Goal: Find contact information: Find contact information

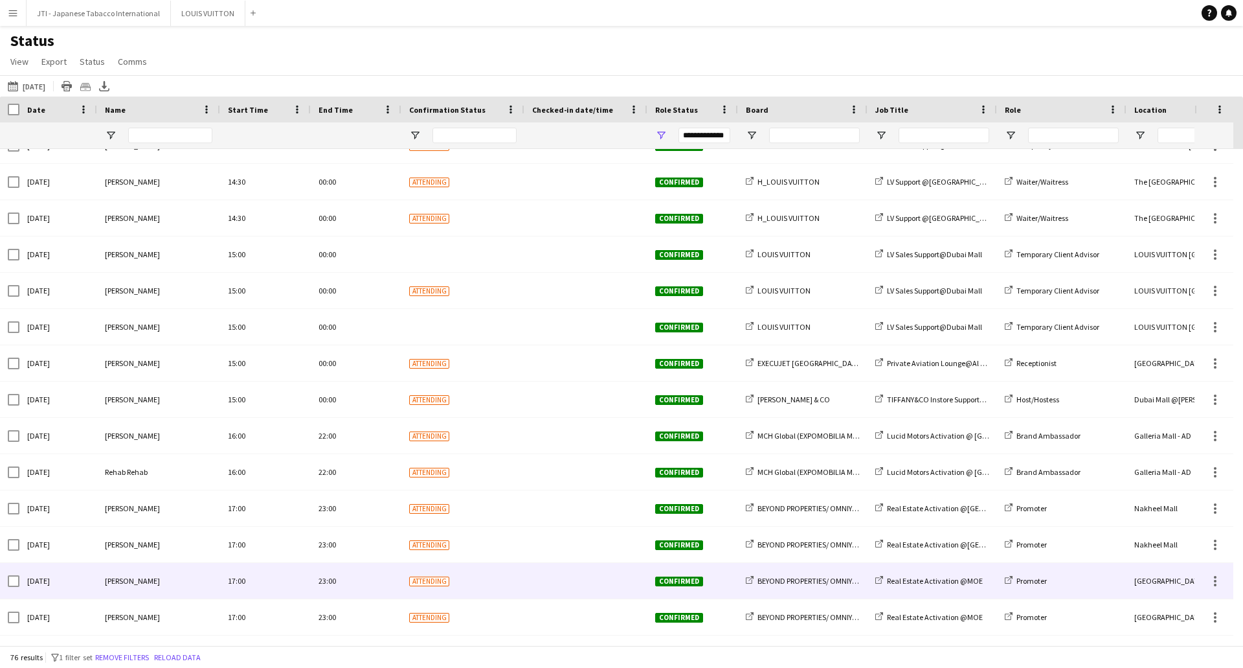
scroll to position [2072, 0]
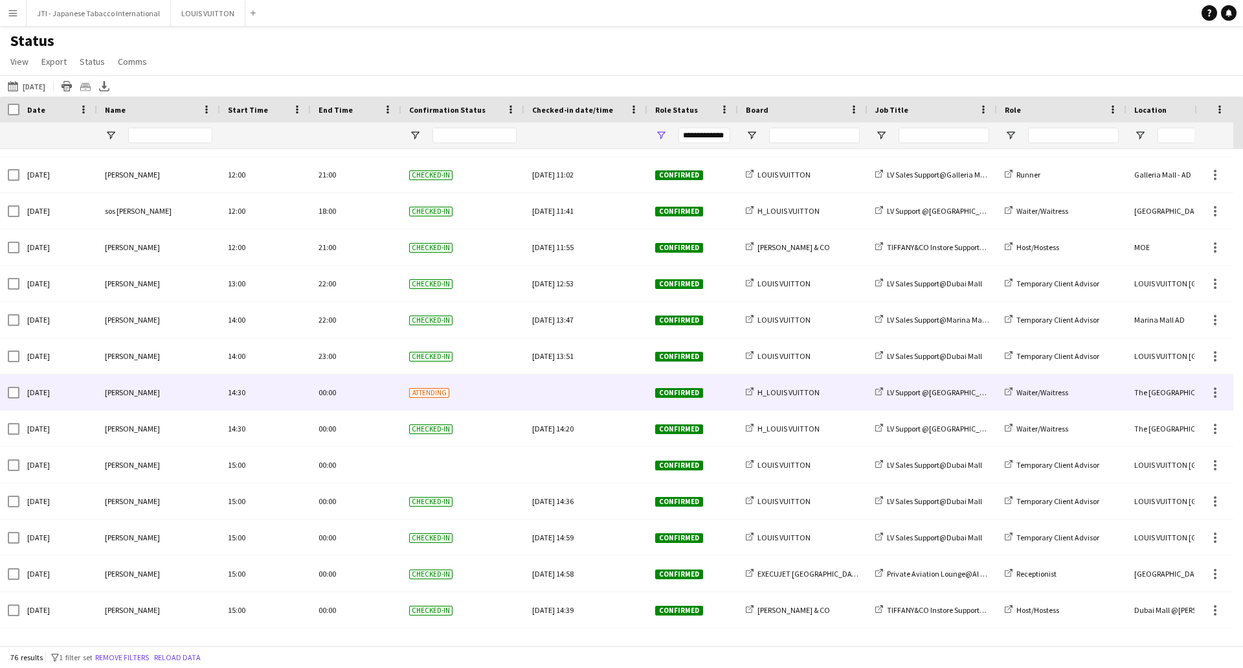
scroll to position [1878, 0]
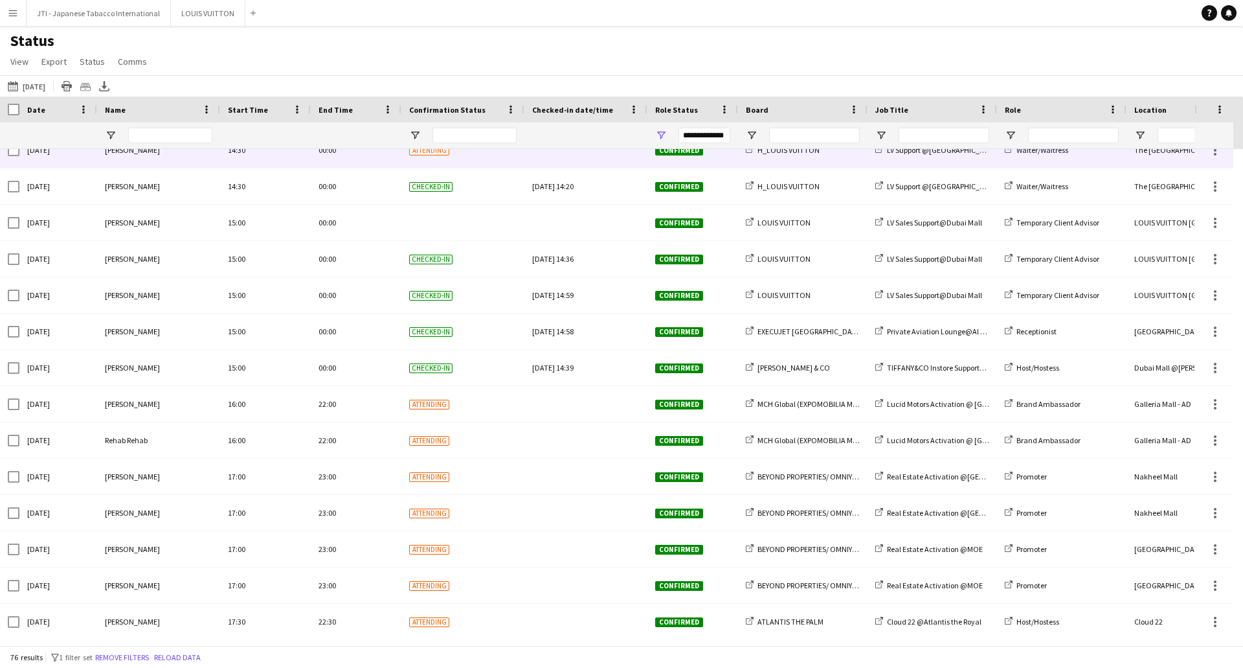
scroll to position [2137, 0]
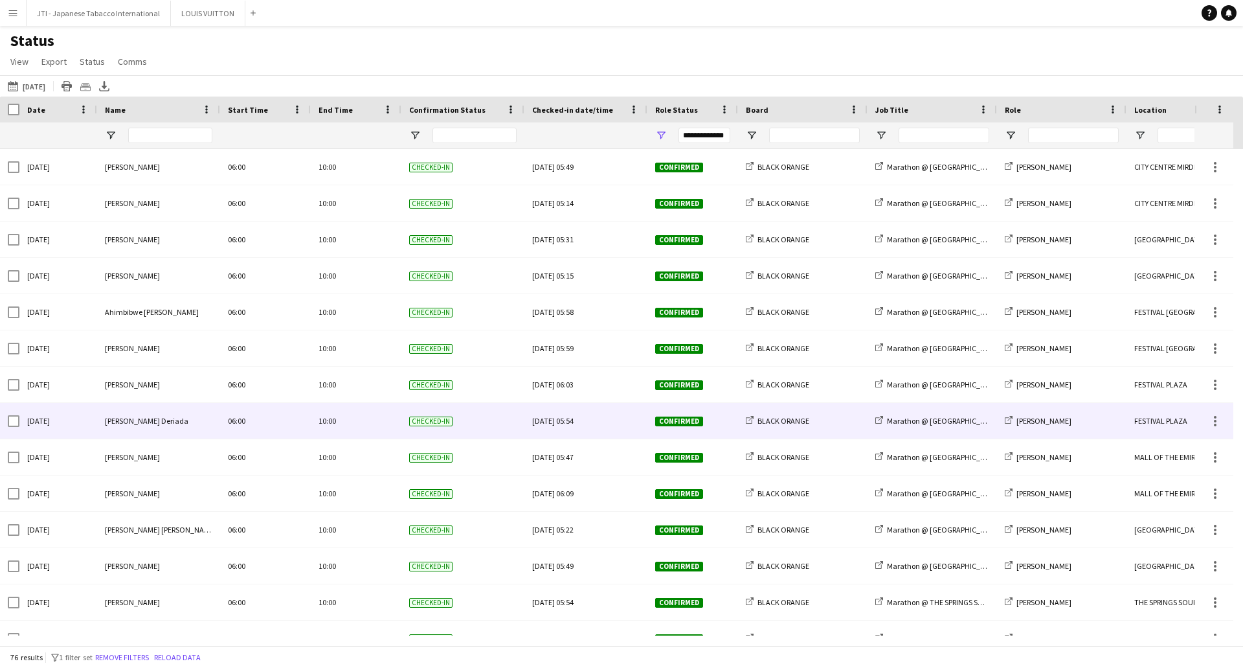
click at [843, 418] on div "BLACK ORANGE" at bounding box center [803, 421] width 130 height 36
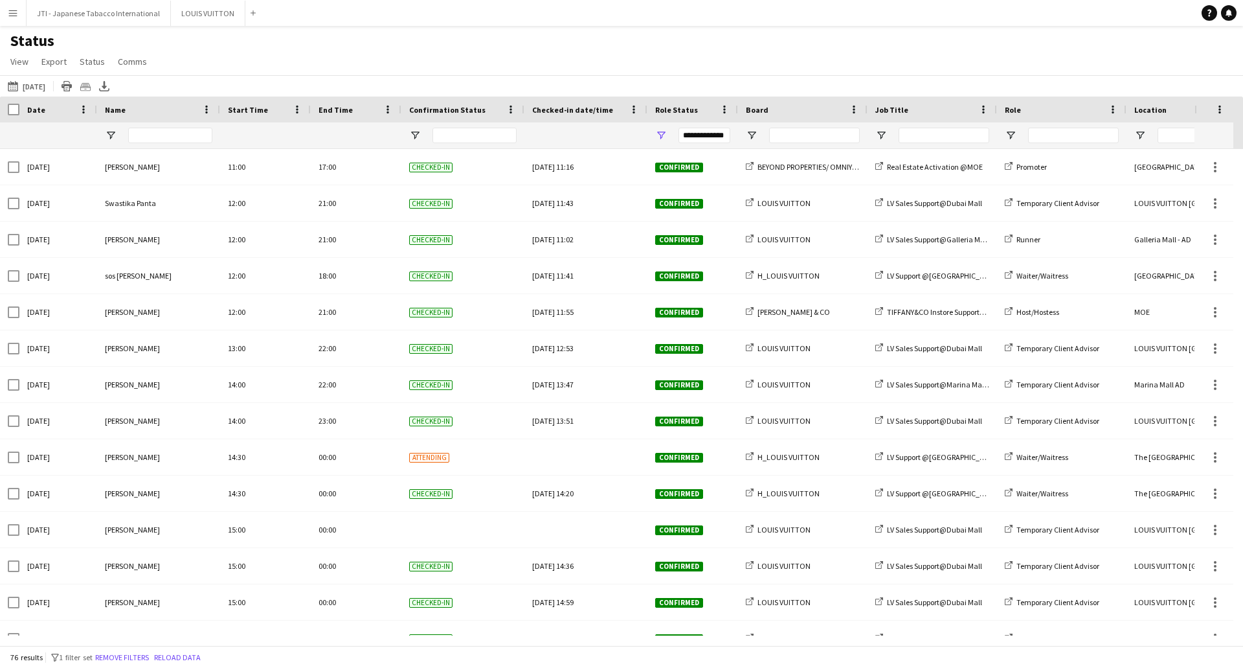
scroll to position [1878, 0]
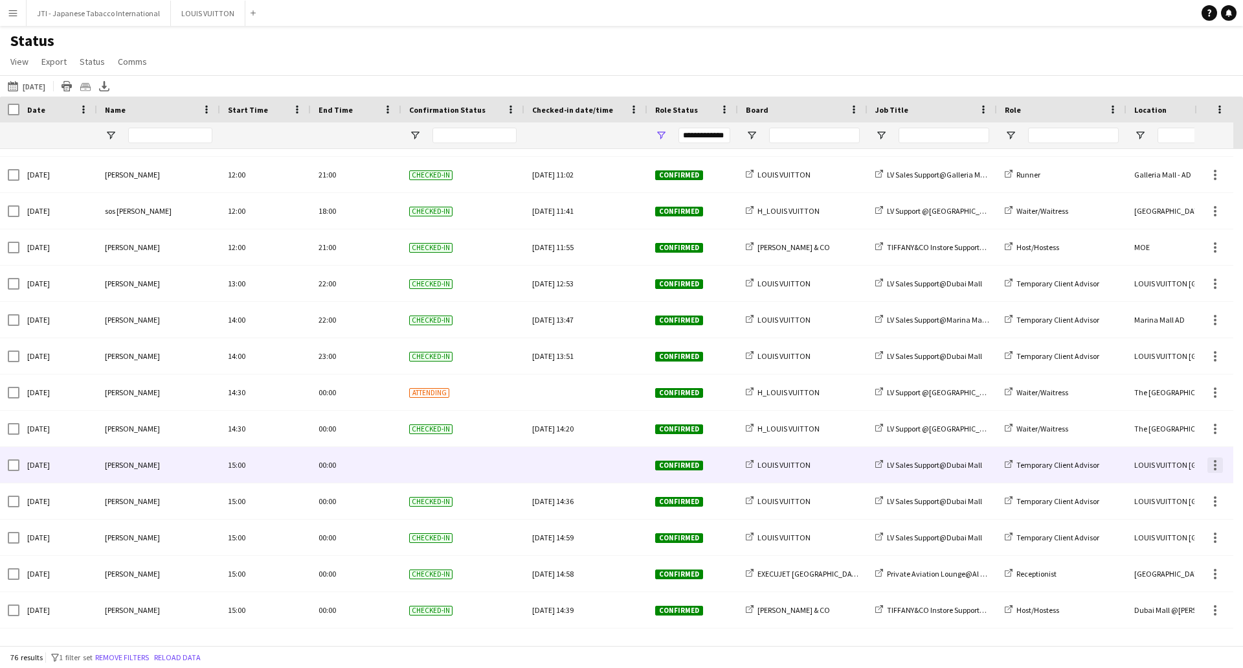
click at [1216, 466] on div at bounding box center [1215, 465] width 3 height 3
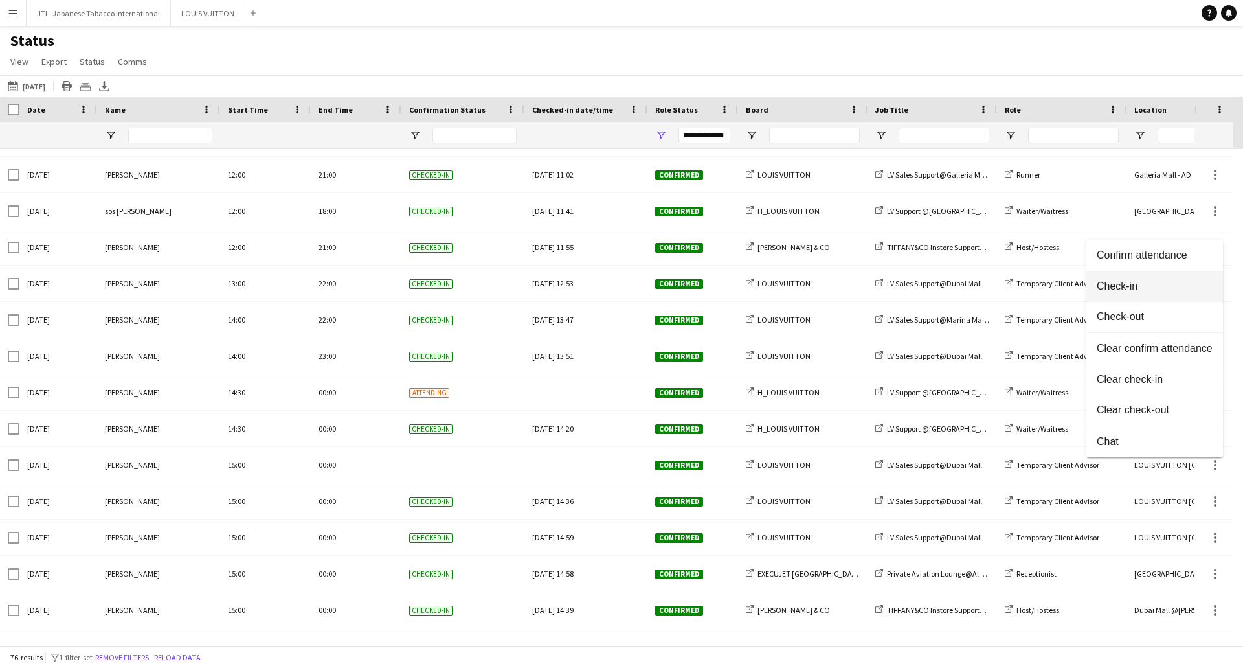
click at [1113, 278] on button "Check-in" at bounding box center [1155, 286] width 137 height 31
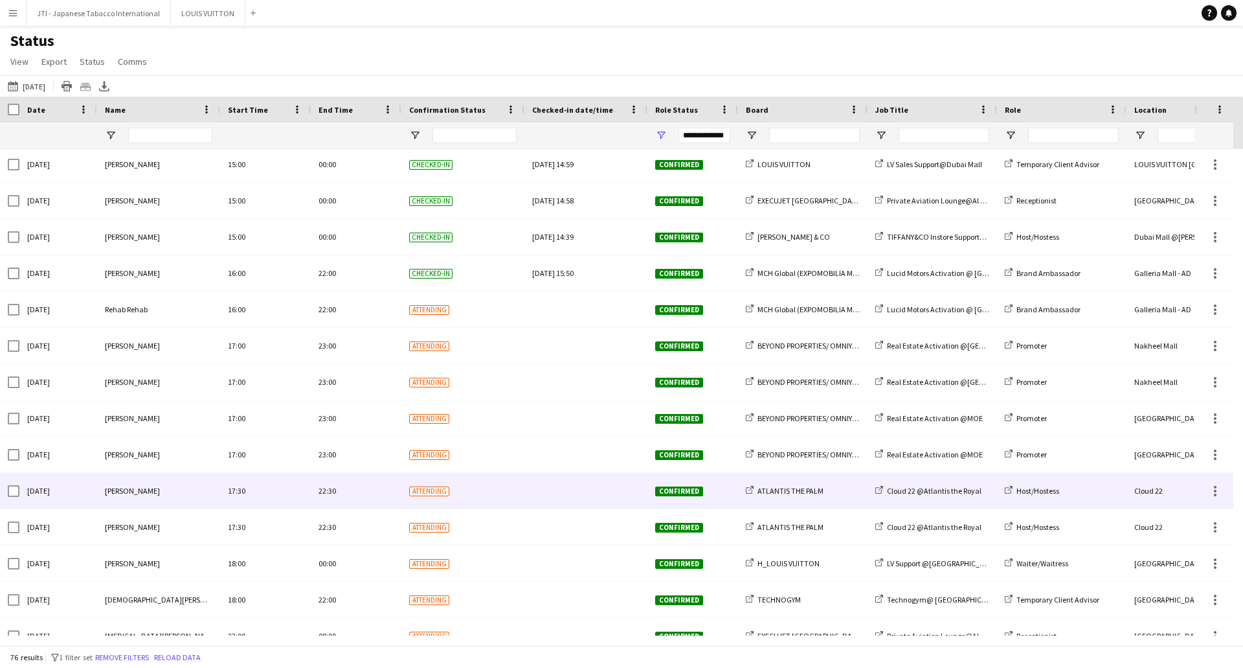
scroll to position [2270, 0]
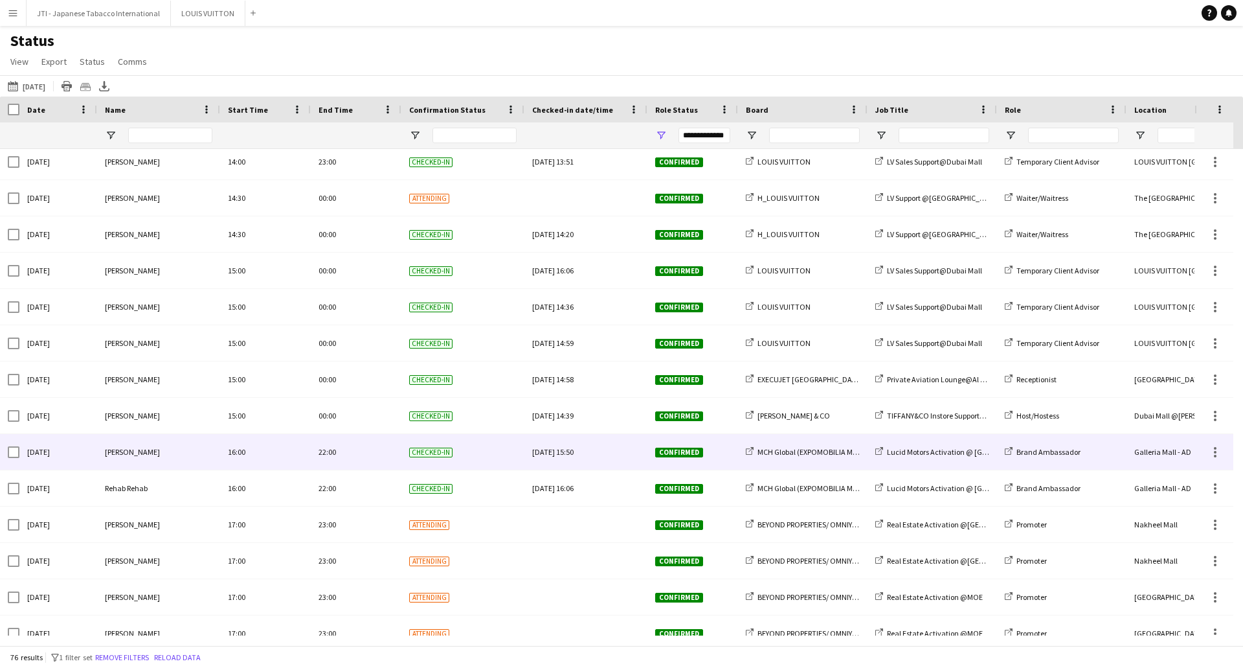
scroll to position [2072, 0]
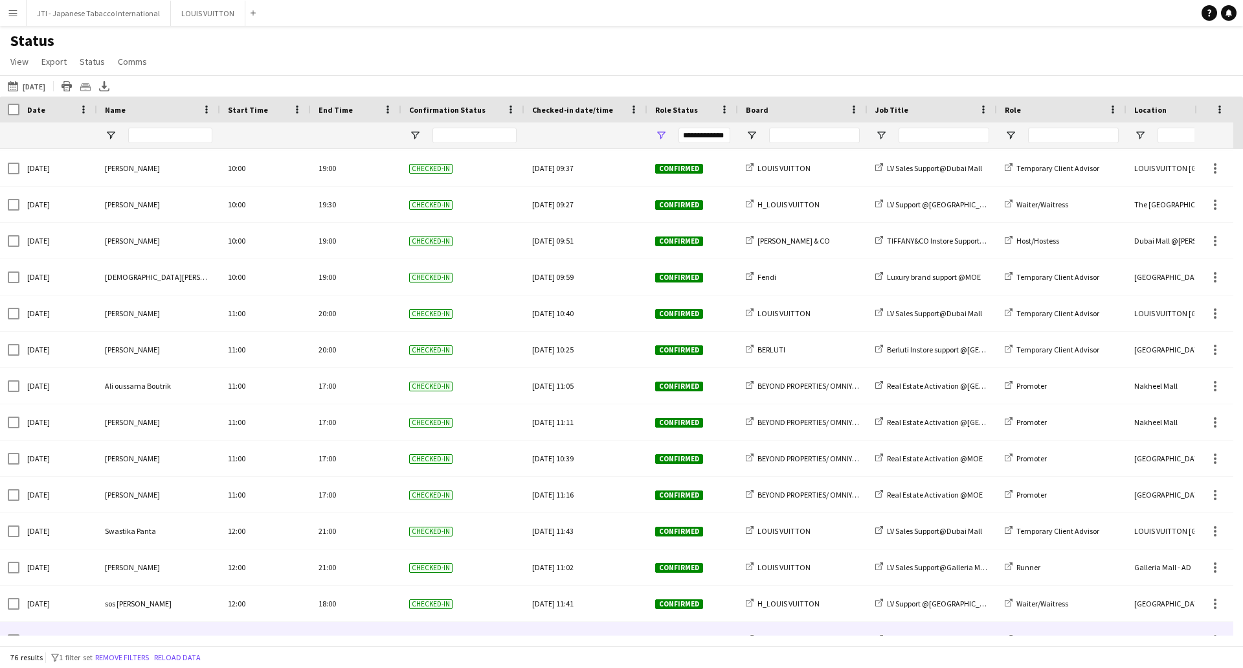
scroll to position [1428, 0]
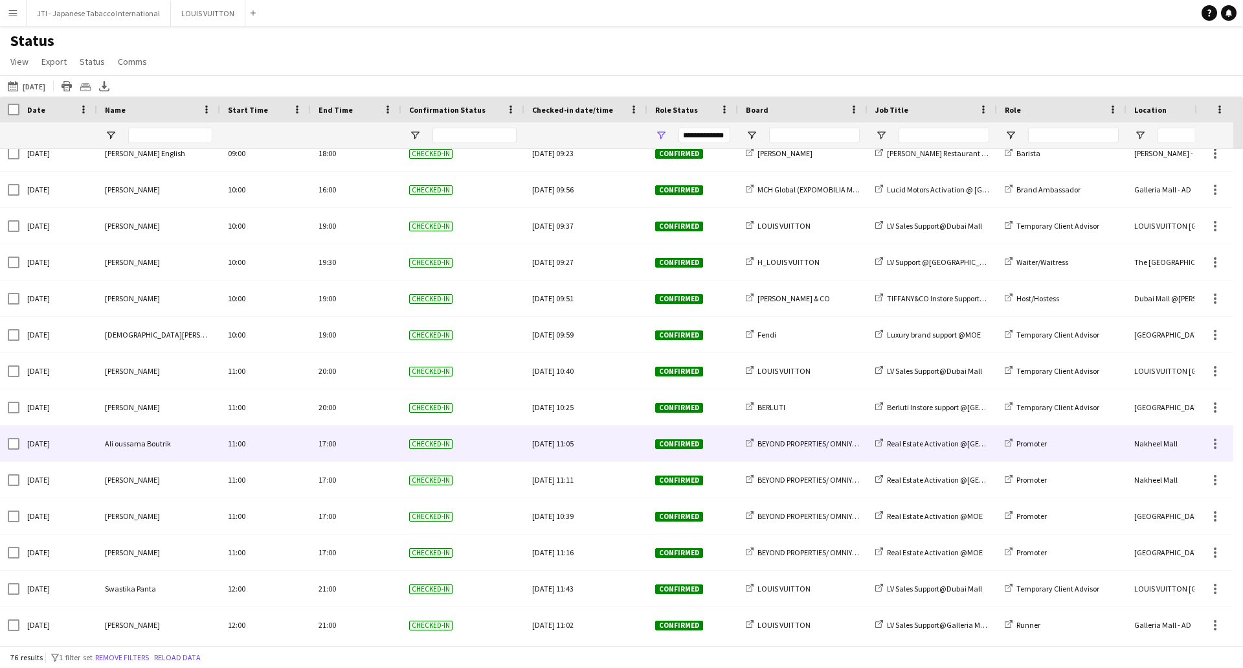
click at [818, 437] on div "BEYOND PROPERTIES/ OMNIYAT" at bounding box center [803, 443] width 130 height 36
click at [818, 444] on span "BEYOND PROPERTIES/ OMNIYAT" at bounding box center [809, 443] width 103 height 10
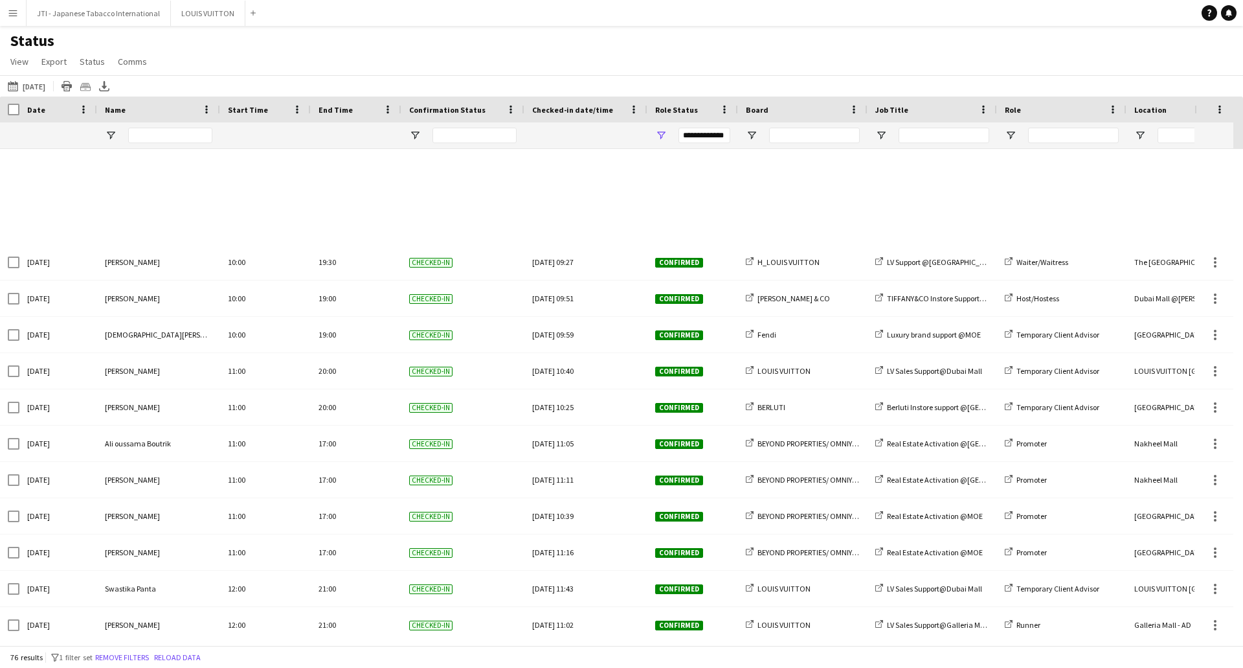
scroll to position [2011, 0]
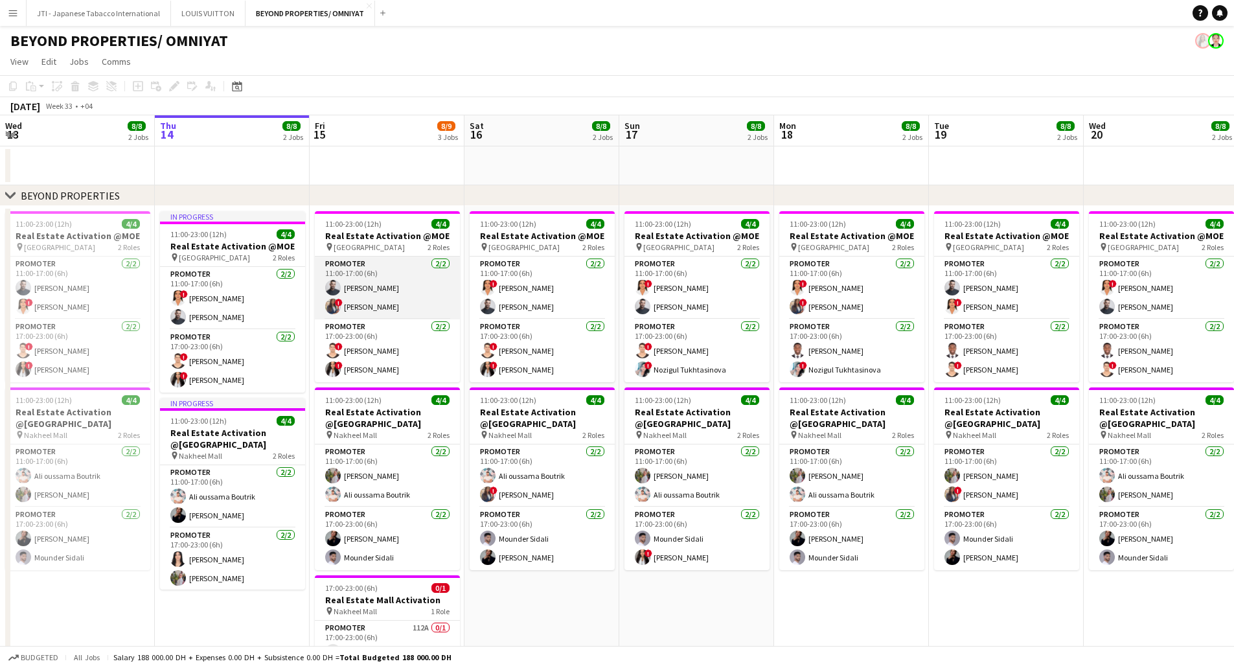
click at [423, 297] on app-card-role "Promoter [DATE] 11:00-17:00 (6h) [PERSON_NAME] ! [PERSON_NAME]" at bounding box center [387, 287] width 145 height 63
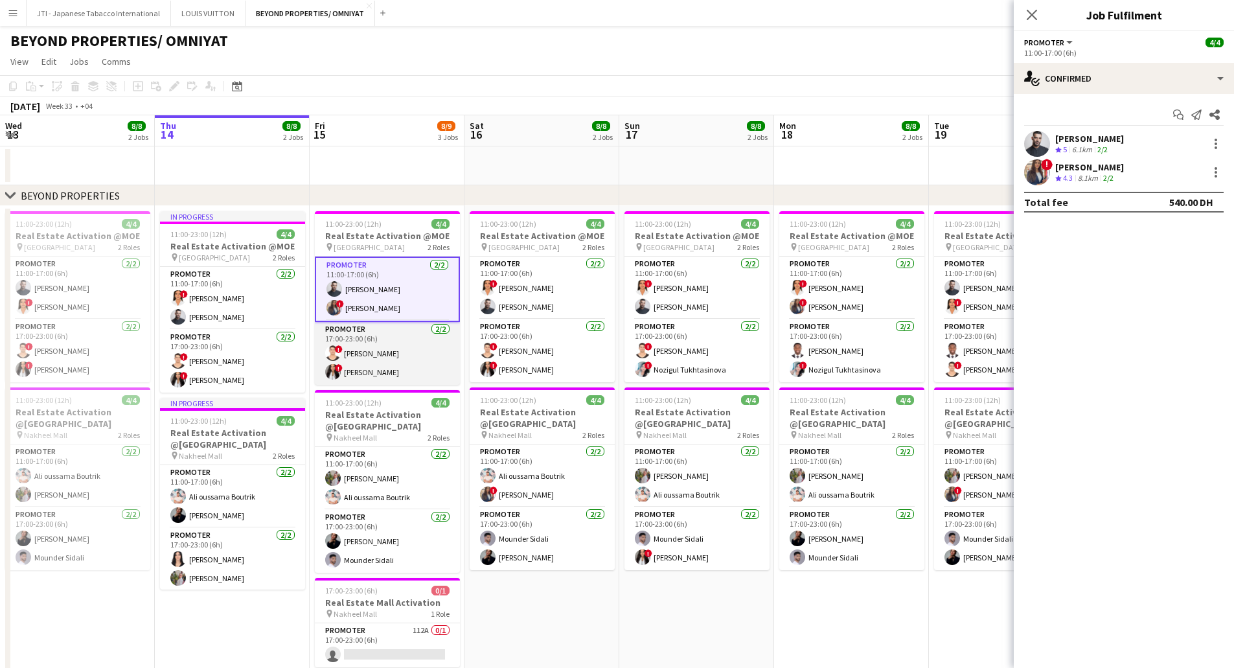
click at [390, 337] on app-card-role "Promoter [DATE] 17:00-23:00 (6h) ! [PERSON_NAME] ! [PERSON_NAME]" at bounding box center [387, 353] width 145 height 63
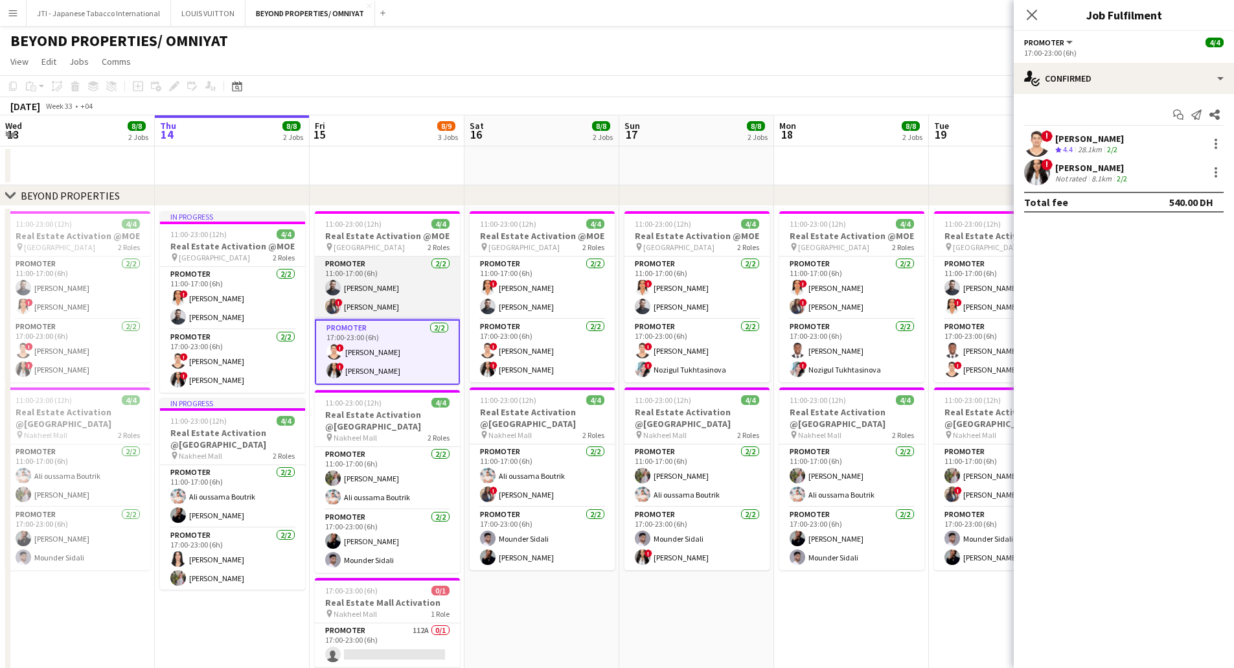
click at [393, 297] on app-card-role "Promoter [DATE] 11:00-17:00 (6h) [PERSON_NAME] ! [PERSON_NAME]" at bounding box center [387, 287] width 145 height 63
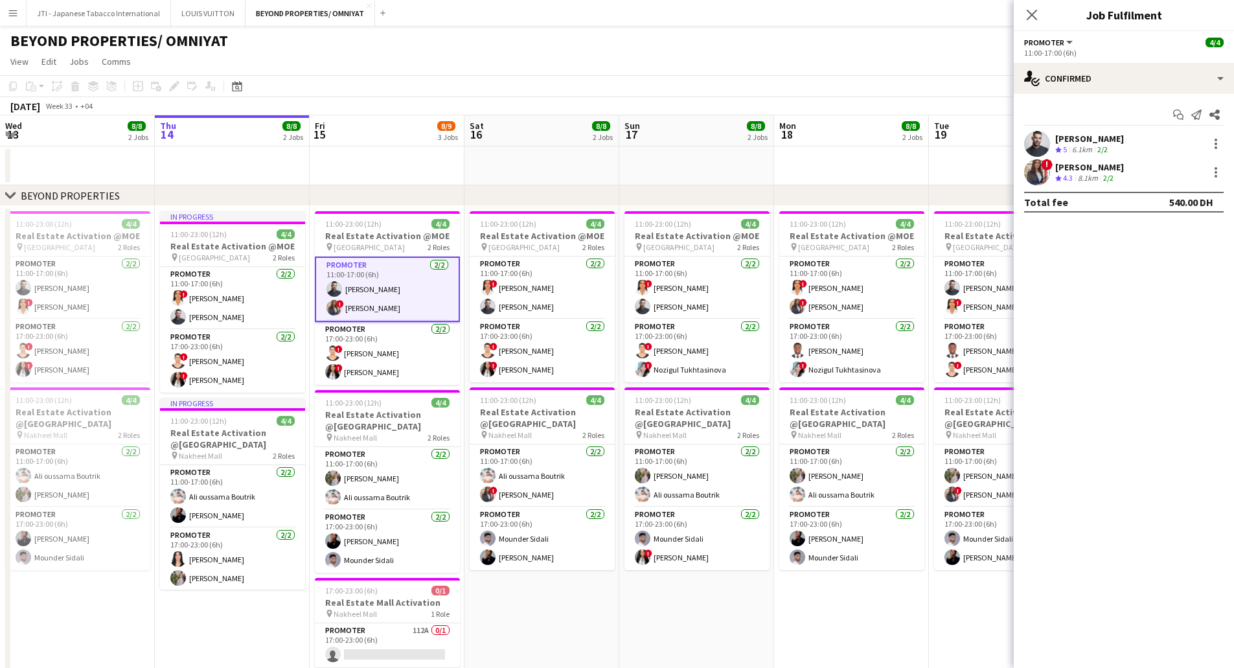
click at [1096, 155] on div "[PERSON_NAME] Crew rating 5 6.1km 2/2 ! [PERSON_NAME] Crew rating 4.3 8.1km 2/2" at bounding box center [1123, 158] width 220 height 54
click at [1096, 153] on div "2/2" at bounding box center [1102, 149] width 16 height 11
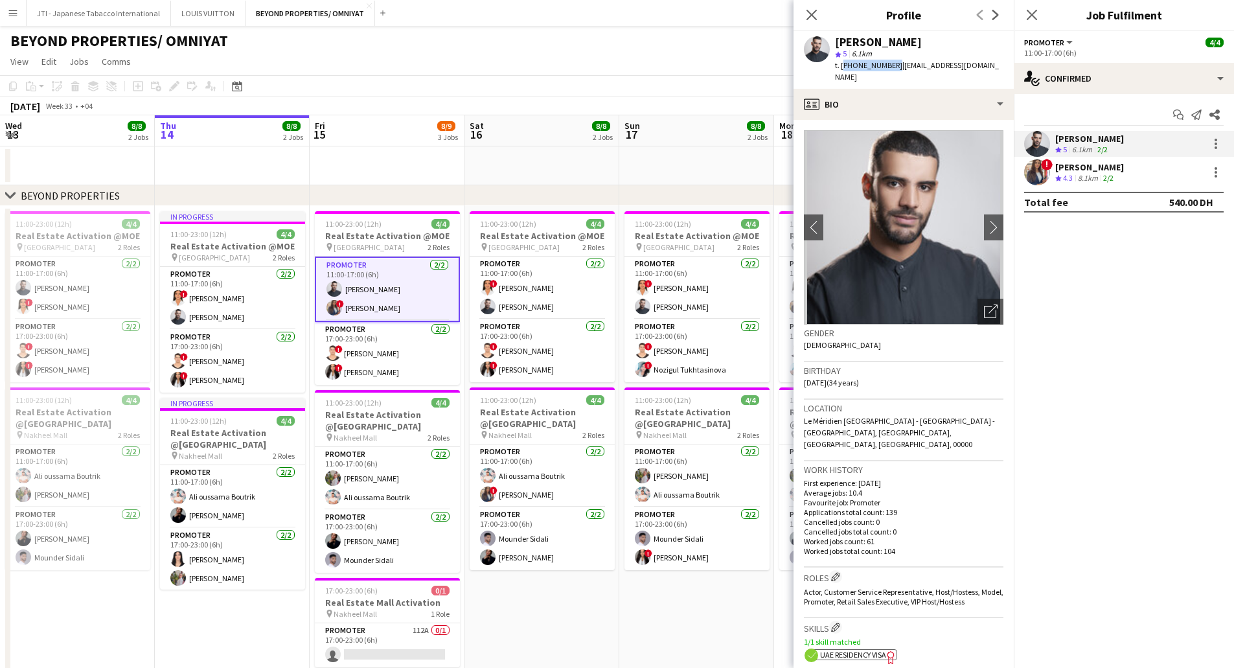
drag, startPoint x: 841, startPoint y: 63, endPoint x: 890, endPoint y: 63, distance: 49.2
click at [890, 63] on span "t. +971523171638" at bounding box center [868, 65] width 67 height 10
copy span "+971523171638"
drag, startPoint x: 423, startPoint y: 362, endPoint x: 931, endPoint y: 361, distance: 507.7
click at [423, 362] on app-card-role "Promoter 2/2 17:00-23:00 (6h) ! Ali Tariq ! Mayara Do Nascimento Silva" at bounding box center [387, 353] width 145 height 63
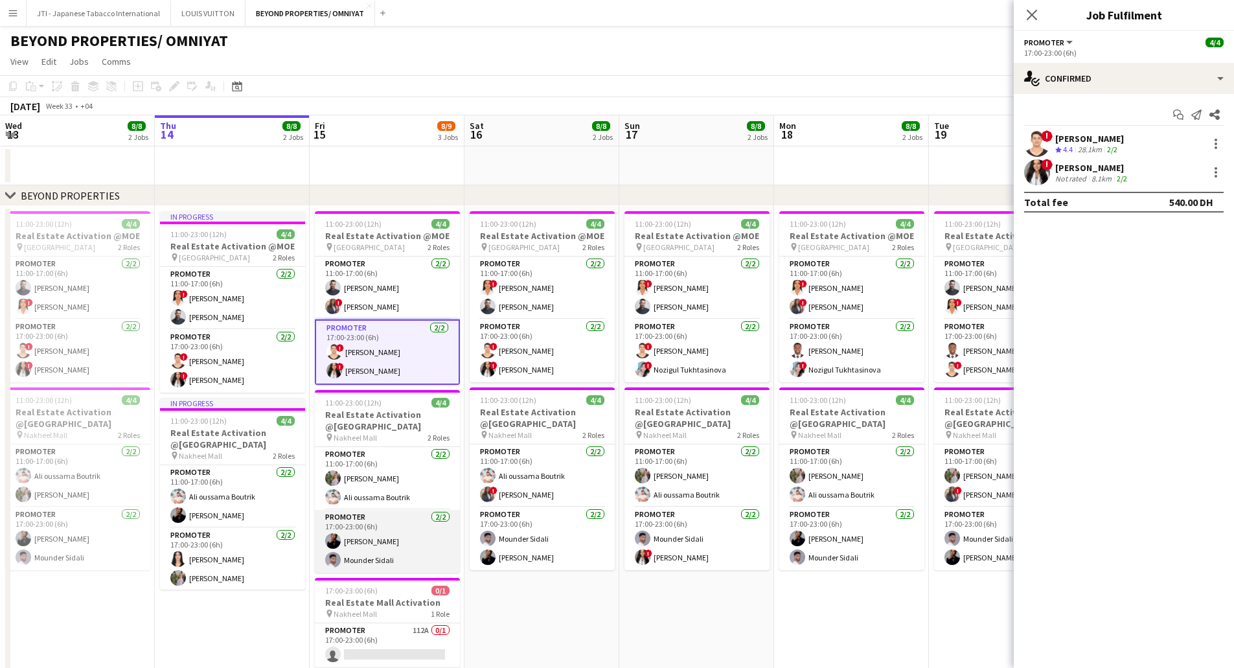
drag, startPoint x: 412, startPoint y: 546, endPoint x: 425, endPoint y: 539, distance: 14.2
click at [412, 546] on app-card-role "Promoter 2/2 17:00-23:00 (6h) Mey Nory Mounder Sidali" at bounding box center [387, 541] width 145 height 63
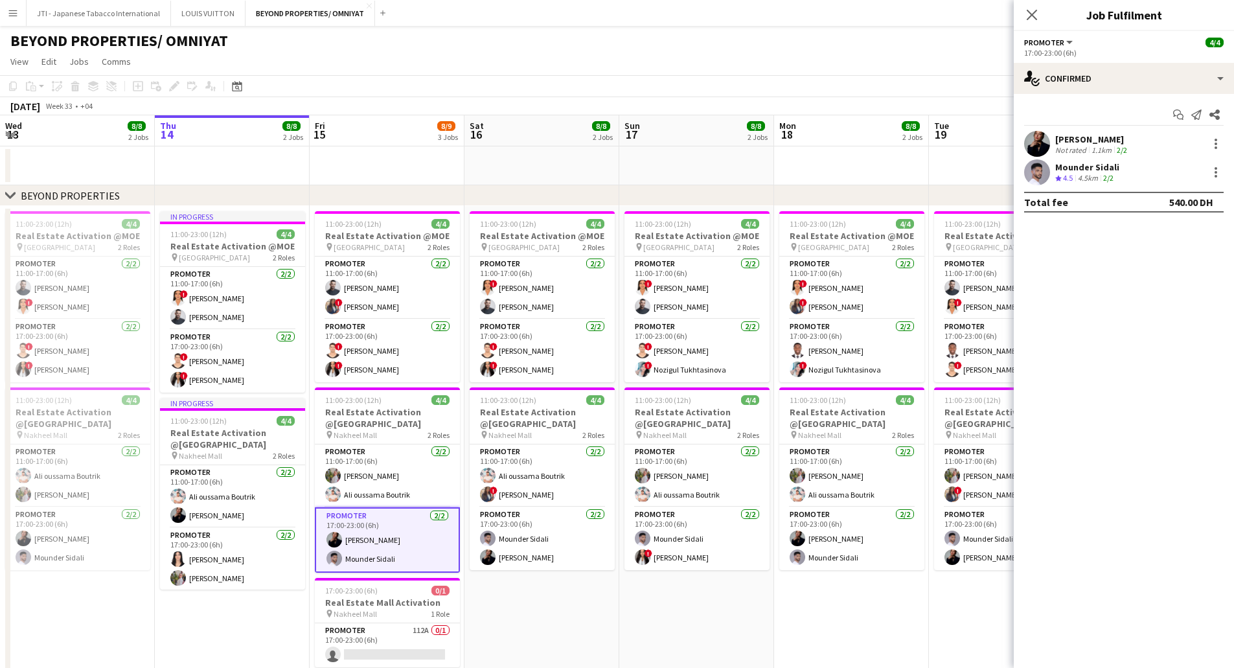
click at [1063, 173] on span "4.5" at bounding box center [1068, 178] width 10 height 10
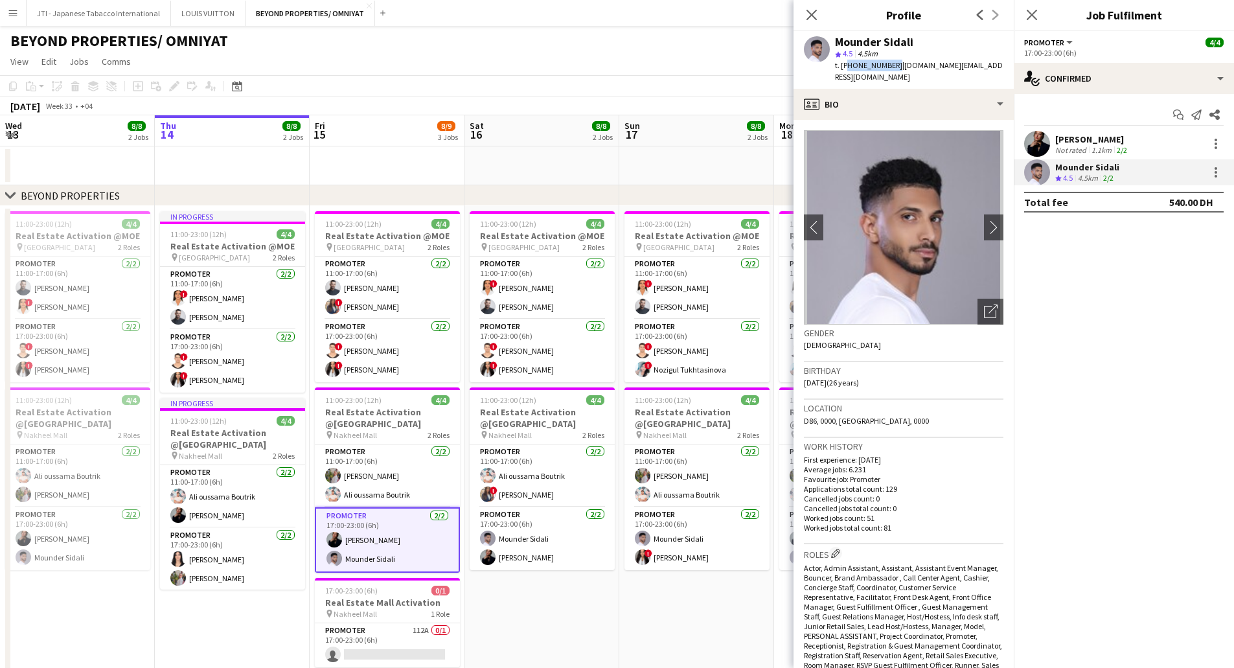
drag, startPoint x: 845, startPoint y: 66, endPoint x: 891, endPoint y: 66, distance: 46.0
click at [891, 66] on span "t. +971588135026" at bounding box center [868, 65] width 67 height 10
click at [412, 495] on app-card-role "Promoter 2/2 11:00-17:00 (6h) Yulia Morozova Ali oussama Boutrik" at bounding box center [387, 475] width 145 height 63
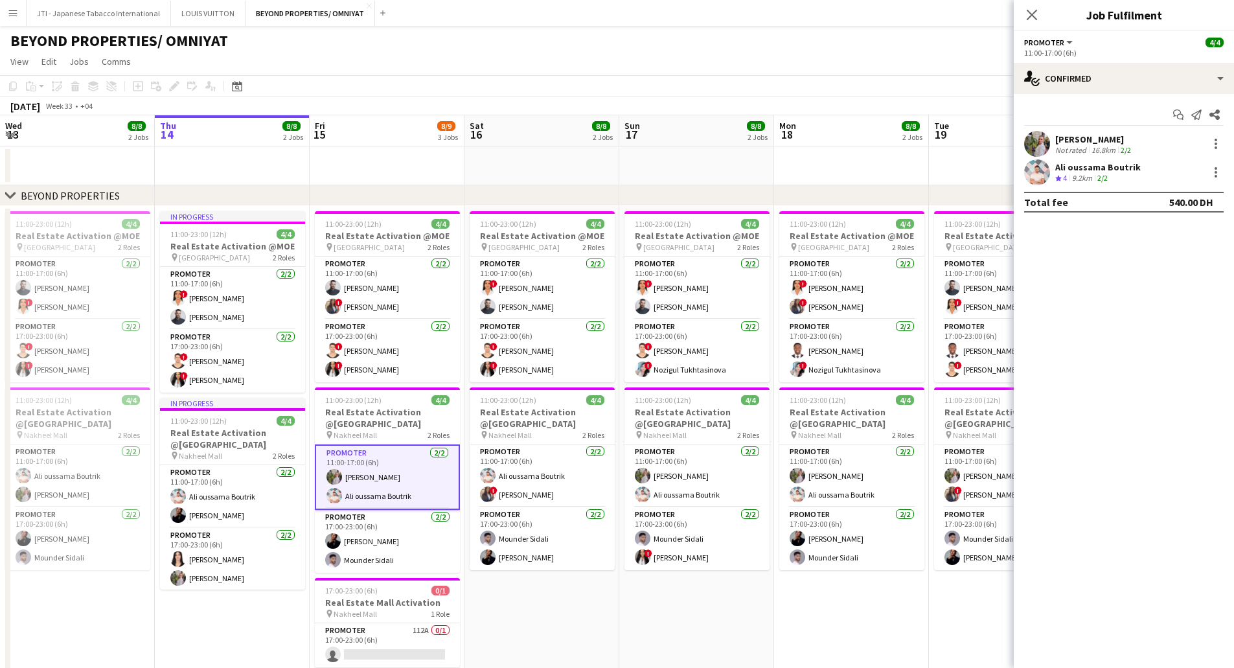
click at [1083, 166] on div "Ali oussama Boutrik" at bounding box center [1097, 167] width 85 height 12
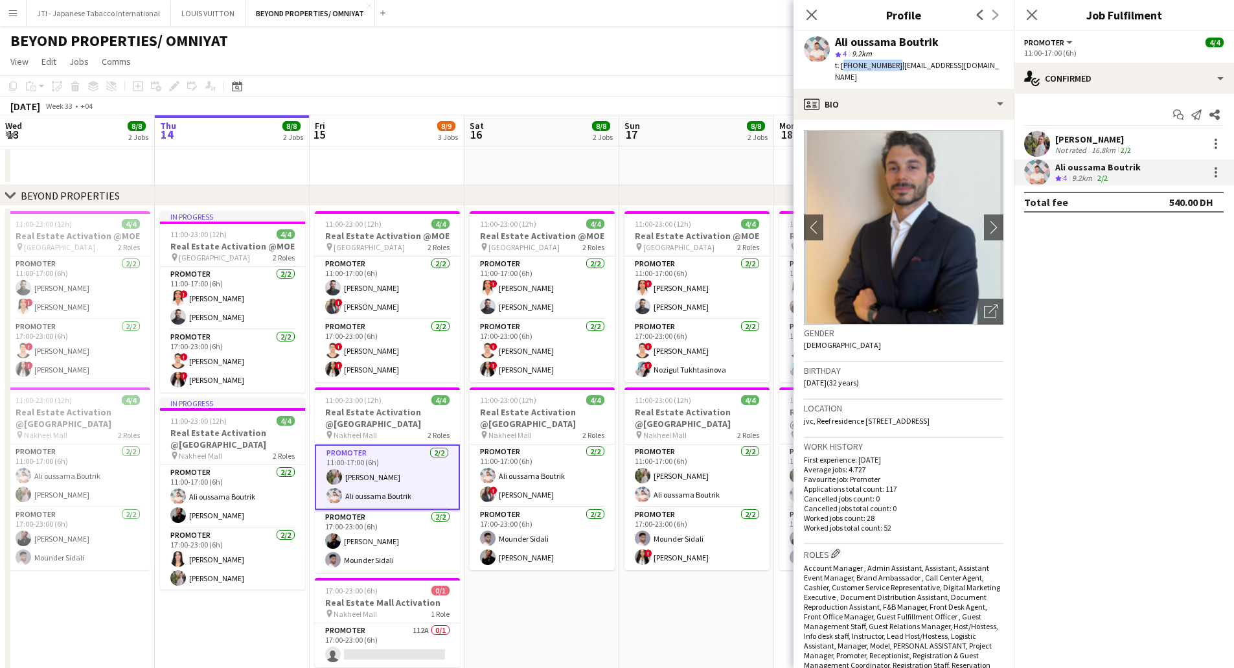
drag, startPoint x: 841, startPoint y: 67, endPoint x: 890, endPoint y: 64, distance: 49.3
click at [890, 64] on span "t. +971522186865" at bounding box center [868, 65] width 67 height 10
copy span "+971522186865"
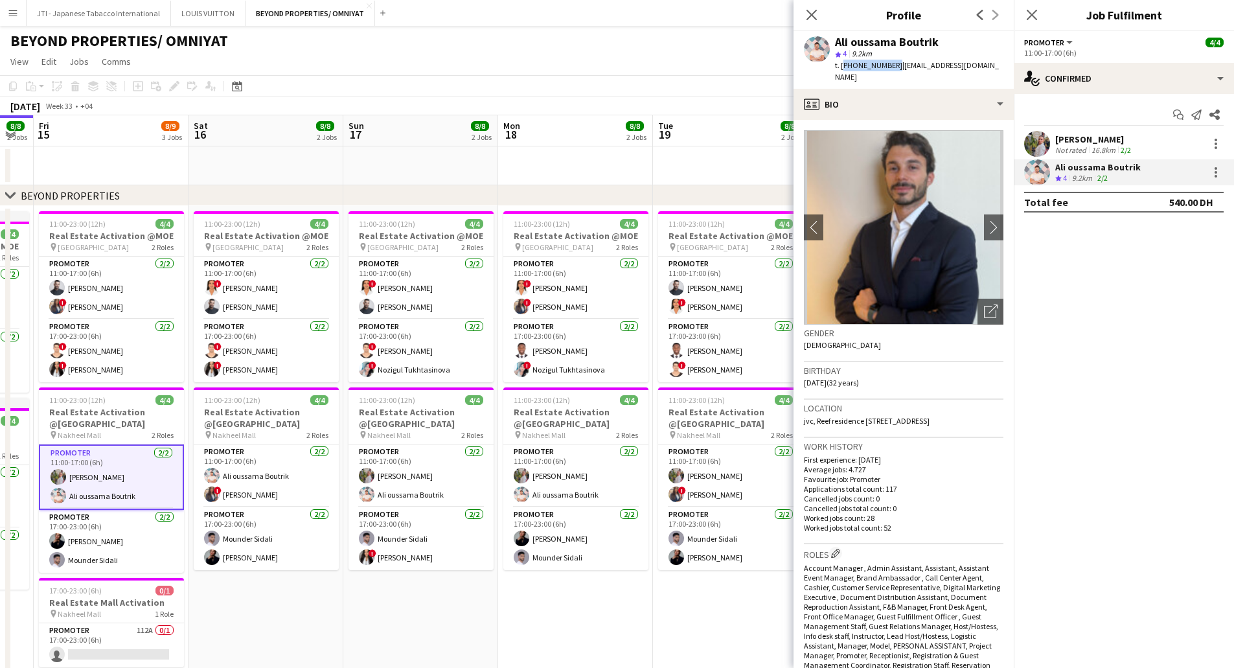
drag, startPoint x: 678, startPoint y: 501, endPoint x: 402, endPoint y: 499, distance: 275.9
click at [402, 499] on app-calendar-viewport "Mon 11 8/8 2 Jobs Tue 12 8/8 2 Jobs Wed 13 8/8 2 Jobs Thu 14 8/8 2 Jobs Fri 15 …" at bounding box center [617, 445] width 1234 height 661
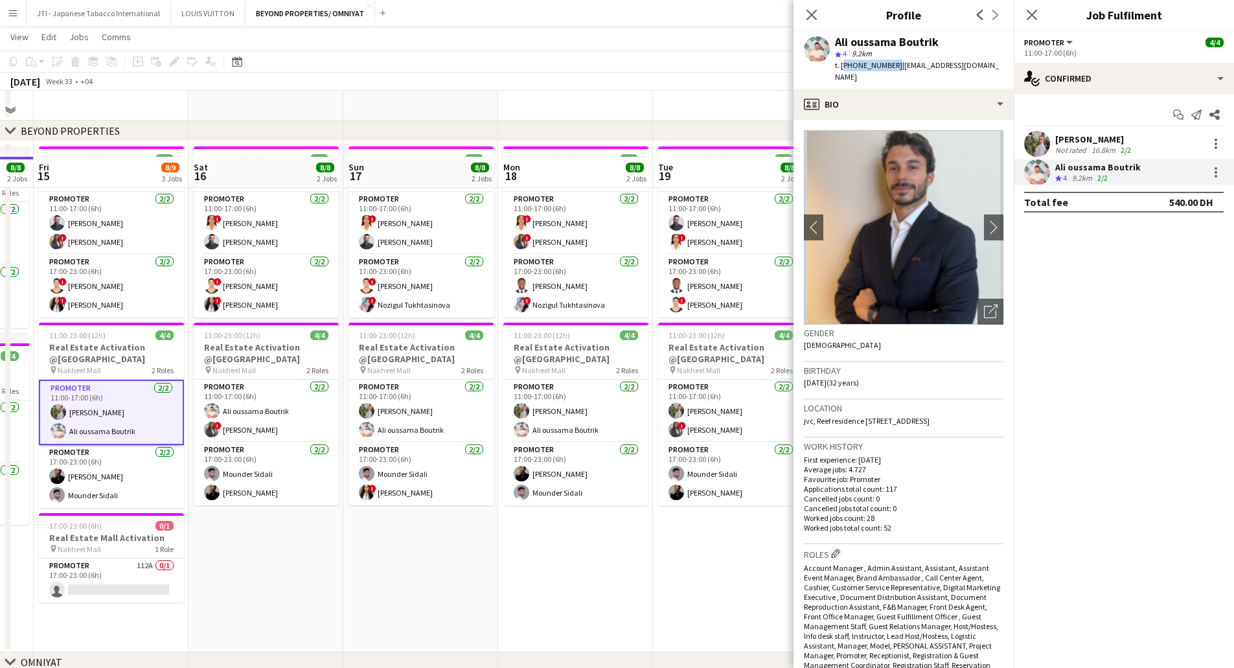
scroll to position [130, 0]
